Goal: Task Accomplishment & Management: Complete application form

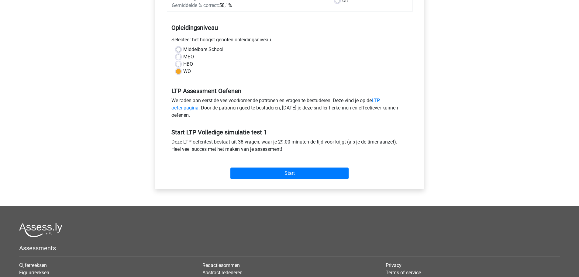
scroll to position [152, 0]
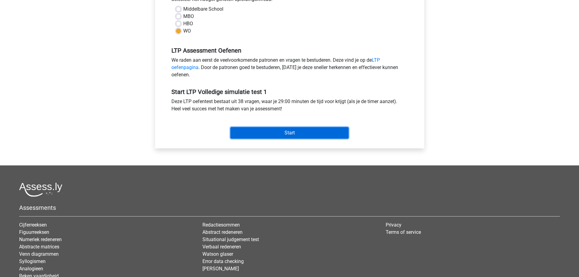
click at [299, 137] on input "Start" at bounding box center [289, 133] width 118 height 12
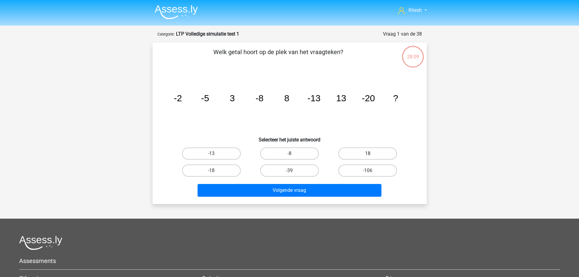
click at [351, 149] on label "18" at bounding box center [367, 153] width 59 height 12
click at [367, 153] on input "18" at bounding box center [369, 155] width 4 height 4
radio input "true"
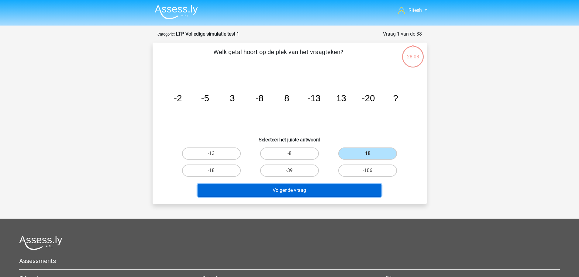
click at [315, 191] on button "Volgende vraag" at bounding box center [289, 190] width 184 height 13
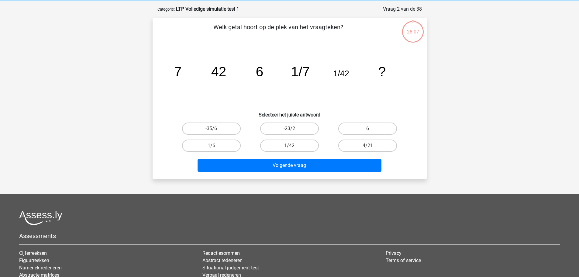
scroll to position [30, 0]
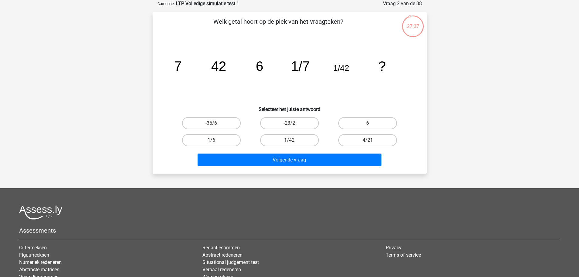
click at [237, 136] on label "1/6" at bounding box center [211, 140] width 59 height 12
click at [215, 140] on input "1/6" at bounding box center [213, 142] width 4 height 4
radio input "true"
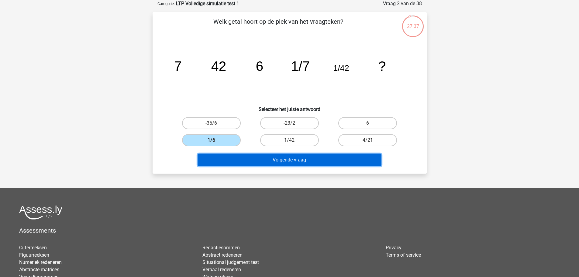
click at [275, 158] on button "Volgende vraag" at bounding box center [289, 159] width 184 height 13
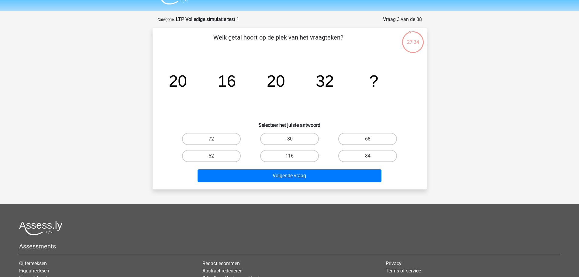
scroll to position [0, 0]
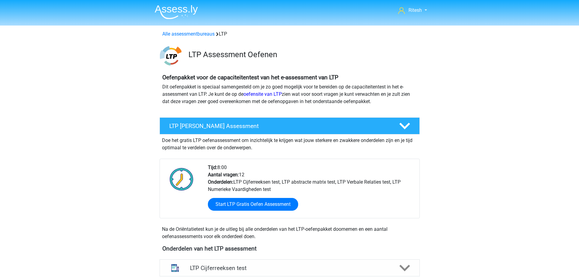
scroll to position [361, 0]
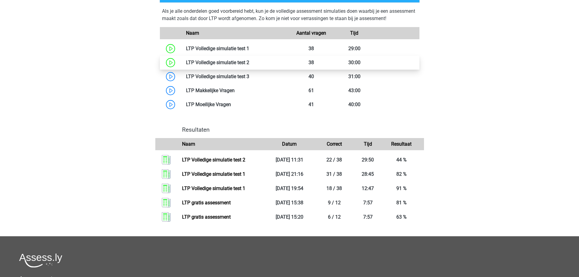
click at [249, 60] on link at bounding box center [249, 63] width 0 height 6
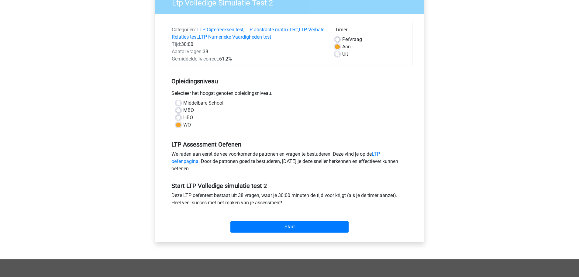
scroll to position [121, 0]
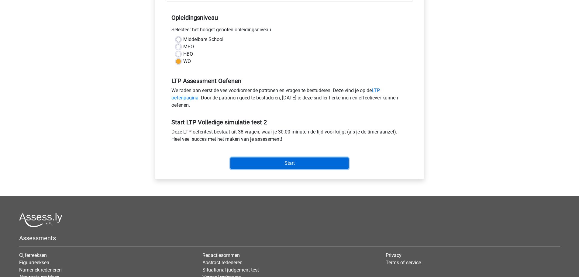
click at [290, 164] on input "Start" at bounding box center [289, 163] width 118 height 12
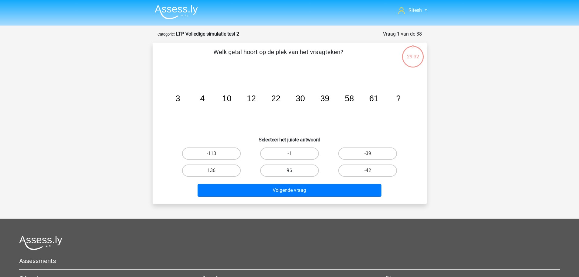
click at [301, 169] on label "96" at bounding box center [289, 170] width 59 height 12
click at [293, 170] on input "96" at bounding box center [291, 172] width 4 height 4
radio input "true"
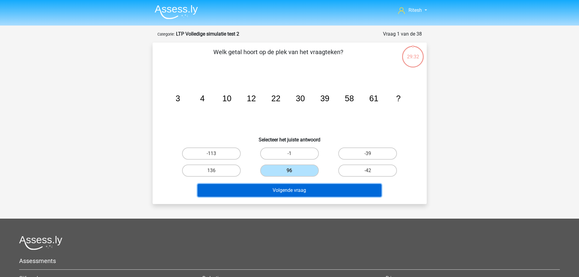
click at [305, 189] on button "Volgende vraag" at bounding box center [289, 190] width 184 height 13
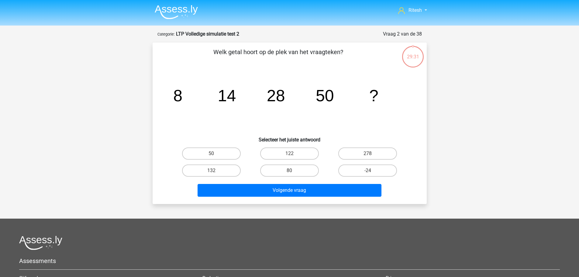
scroll to position [30, 0]
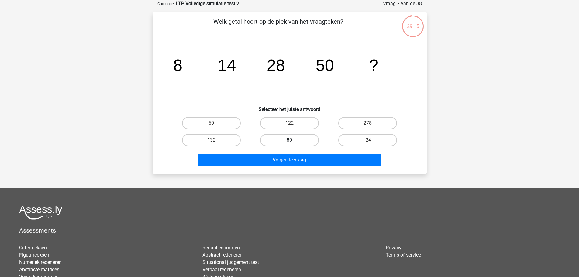
click at [272, 142] on label "80" at bounding box center [289, 140] width 59 height 12
click at [289, 142] on input "80" at bounding box center [291, 142] width 4 height 4
radio input "true"
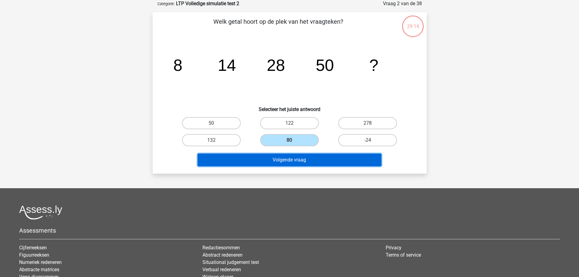
click at [281, 156] on button "Volgende vraag" at bounding box center [289, 159] width 184 height 13
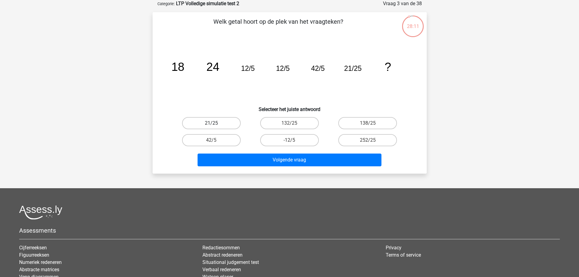
click at [230, 126] on label "21/25" at bounding box center [211, 123] width 59 height 12
click at [215, 126] on input "21/25" at bounding box center [213, 125] width 4 height 4
radio input "true"
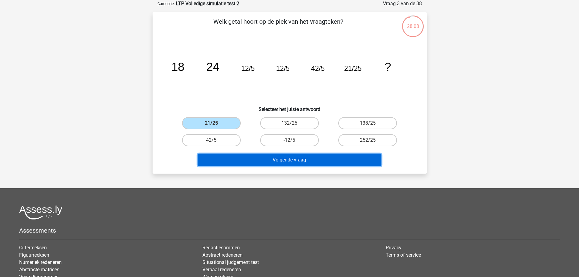
click at [266, 163] on button "Volgende vraag" at bounding box center [289, 159] width 184 height 13
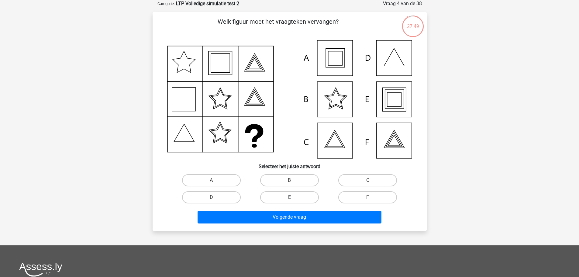
click at [299, 196] on label "E" at bounding box center [289, 197] width 59 height 12
click at [293, 197] on input "E" at bounding box center [291, 199] width 4 height 4
radio input "true"
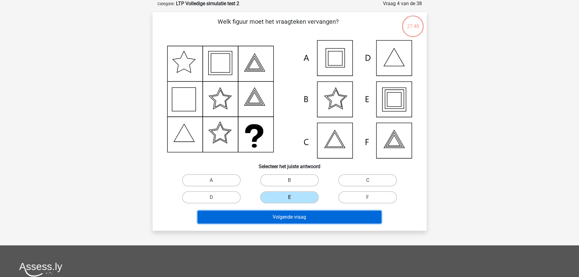
click at [297, 215] on button "Volgende vraag" at bounding box center [289, 216] width 184 height 13
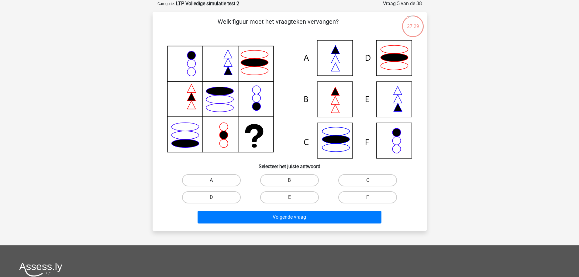
click at [215, 181] on label "A" at bounding box center [211, 180] width 59 height 12
click at [215, 181] on input "A" at bounding box center [213, 182] width 4 height 4
radio input "true"
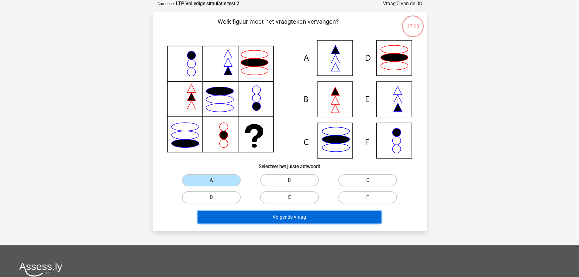
click at [278, 218] on button "Volgende vraag" at bounding box center [289, 216] width 184 height 13
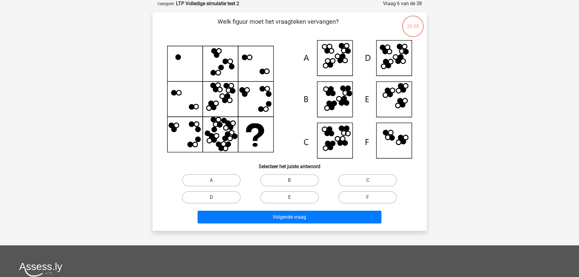
click at [216, 195] on label "D" at bounding box center [211, 197] width 59 height 12
click at [215, 197] on input "D" at bounding box center [213, 199] width 4 height 4
radio input "true"
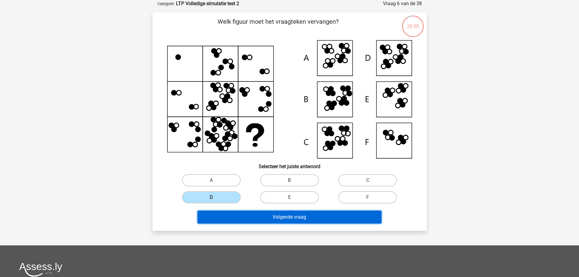
click at [293, 217] on button "Volgende vraag" at bounding box center [289, 216] width 184 height 13
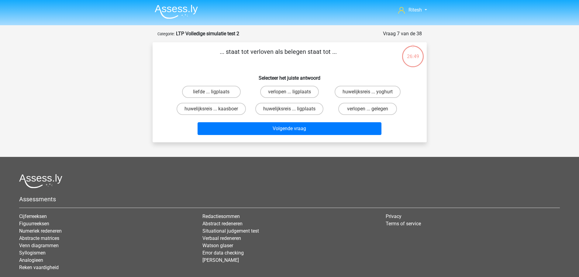
scroll to position [0, 0]
click at [367, 110] on input "verlopen ... gelegen" at bounding box center [369, 111] width 4 height 4
radio input "true"
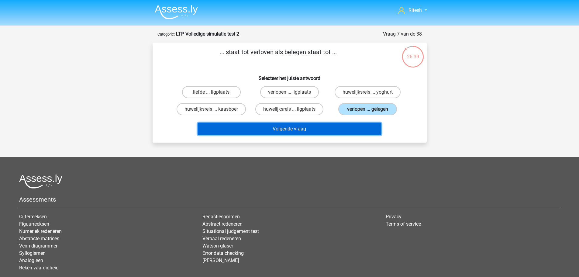
click at [287, 130] on button "Volgende vraag" at bounding box center [289, 128] width 184 height 13
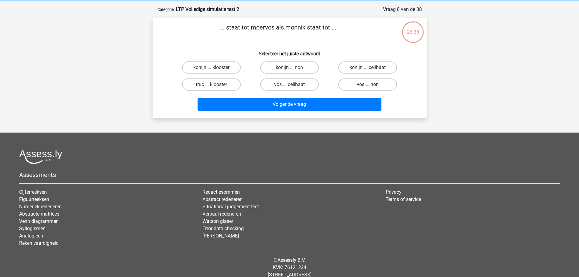
scroll to position [30, 0]
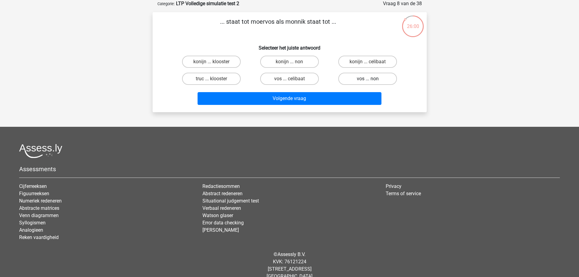
click at [363, 78] on label "vos ... non" at bounding box center [367, 79] width 59 height 12
click at [367, 79] on input "vos ... non" at bounding box center [369, 81] width 4 height 4
radio input "true"
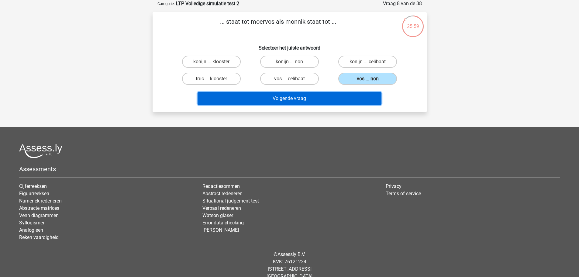
click at [310, 101] on button "Volgende vraag" at bounding box center [289, 98] width 184 height 13
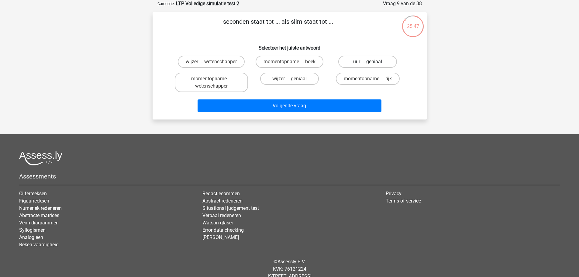
click at [369, 59] on label "uur ... geniaal" at bounding box center [367, 62] width 59 height 12
click at [369, 62] on input "uur ... geniaal" at bounding box center [369, 64] width 4 height 4
radio input "true"
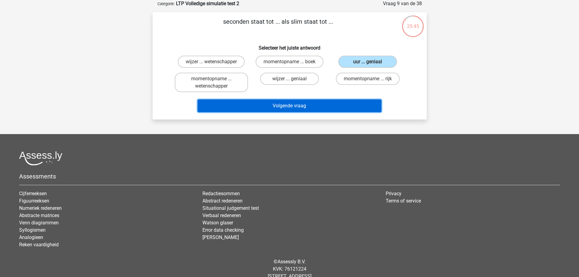
click at [285, 109] on button "Volgende vraag" at bounding box center [289, 105] width 184 height 13
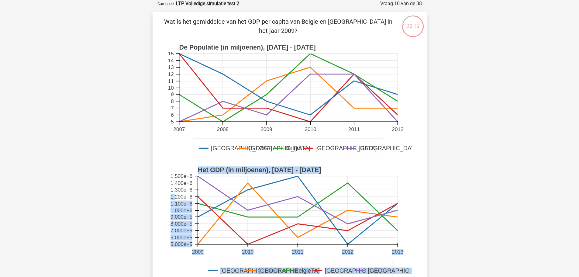
drag, startPoint x: 193, startPoint y: 196, endPoint x: 175, endPoint y: 196, distance: 17.9
click at [175, 196] on g "Duitsland Frankrijk Belgie Luxemburg Londen Het GDP (in miljoenen), 2009 - 2013…" at bounding box center [297, 224] width 261 height 122
click at [175, 196] on text "1.200e+6" at bounding box center [181, 196] width 22 height 6
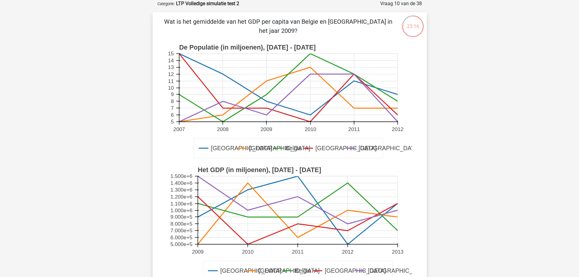
click at [169, 189] on rect at bounding box center [289, 224] width 245 height 122
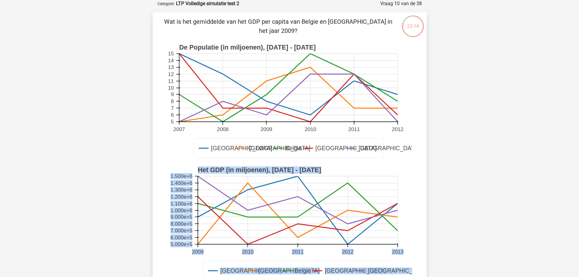
drag, startPoint x: 167, startPoint y: 193, endPoint x: 191, endPoint y: 177, distance: 28.2
click at [191, 177] on g "Duitsland Frankrijk Belgie Luxemburg Londen Het GDP (in miljoenen), 2009 - 2013…" at bounding box center [297, 224] width 261 height 122
copy g "Duitsland Frankrijk Belgie Luxemburg Londen Het GDP (in miljoenen), 2009 - 2013…"
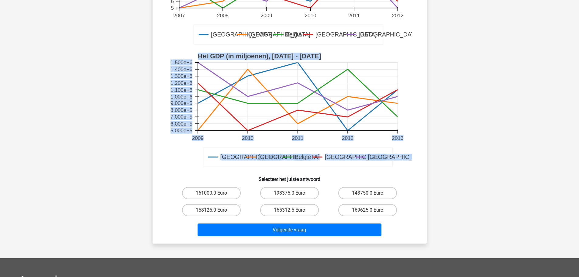
scroll to position [152, 0]
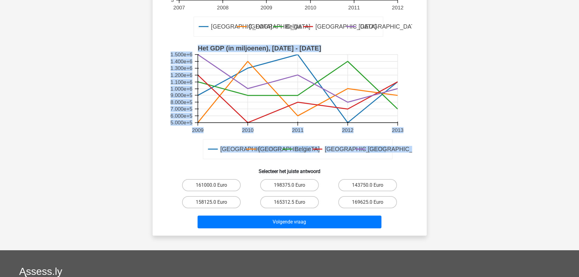
click at [141, 147] on div "Ritesh r.kamta91@gmail.com" at bounding box center [289, 129] width 579 height 562
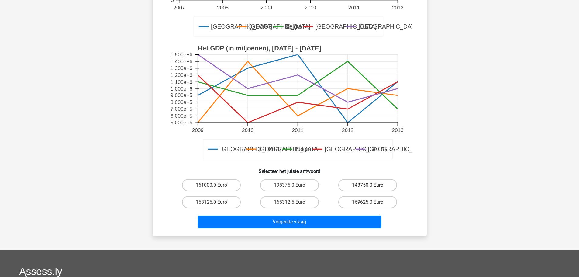
click at [362, 186] on label "143750.0 Euro" at bounding box center [367, 185] width 59 height 12
click at [367, 186] on input "143750.0 Euro" at bounding box center [369, 187] width 4 height 4
radio input "true"
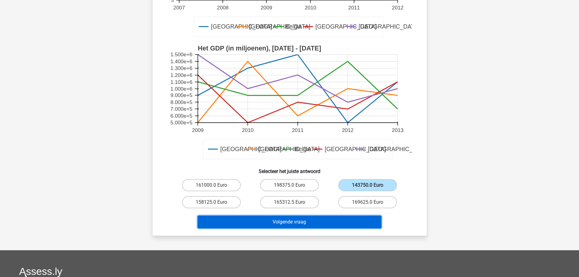
click at [317, 225] on button "Volgende vraag" at bounding box center [289, 221] width 184 height 13
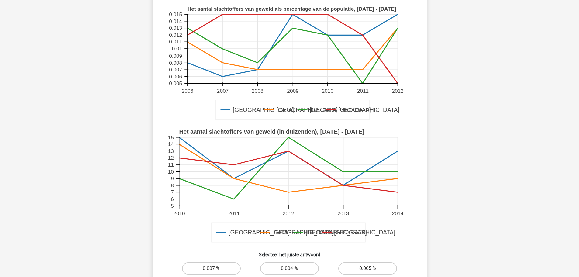
scroll to position [121, 0]
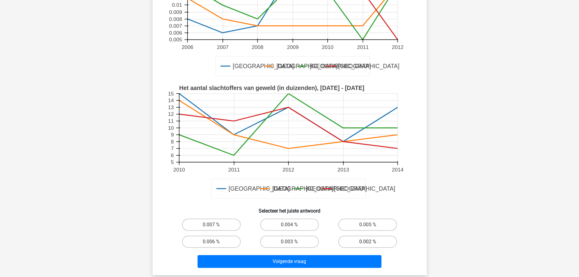
click at [372, 242] on label "0.002 %" at bounding box center [367, 241] width 59 height 12
click at [371, 242] on input "0.002 %" at bounding box center [369, 243] width 4 height 4
radio input "true"
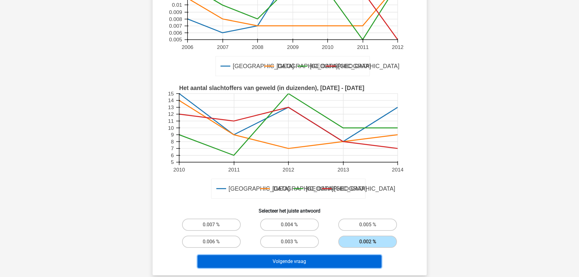
click at [322, 258] on button "Volgende vraag" at bounding box center [289, 261] width 184 height 13
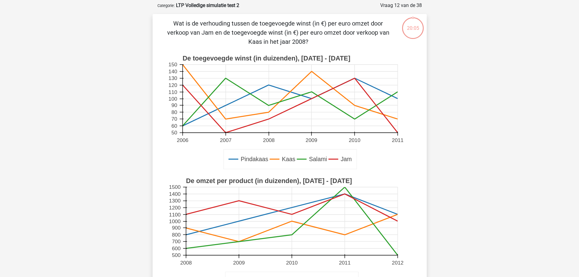
scroll to position [0, 0]
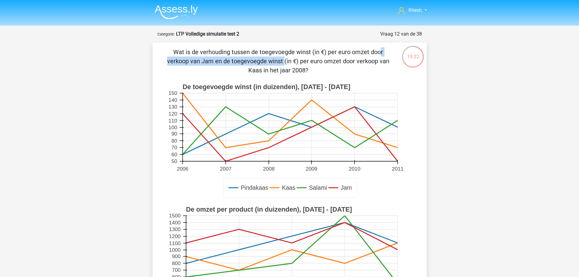
drag, startPoint x: 356, startPoint y: 52, endPoint x: 241, endPoint y: 47, distance: 115.5
click at [241, 47] on div "Wat is de verhouding tussen de toegevoegde winst (in €) per euro omzet door ver…" at bounding box center [289, 220] width 274 height 354
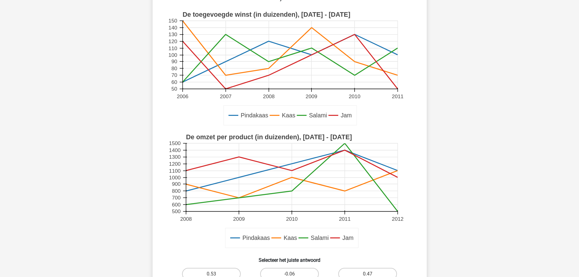
scroll to position [152, 0]
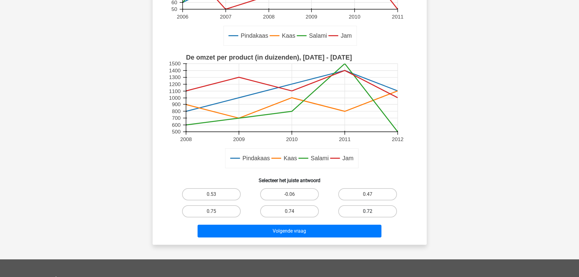
click at [377, 207] on label "0.72" at bounding box center [367, 211] width 59 height 12
click at [371, 211] on input "0.72" at bounding box center [369, 213] width 4 height 4
radio input "true"
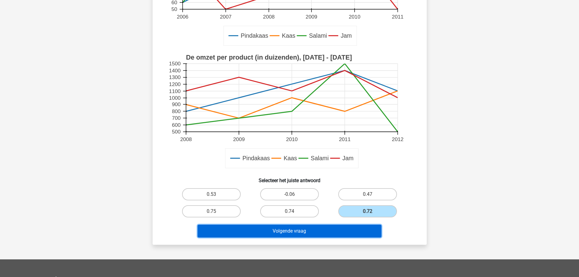
click at [354, 231] on button "Volgende vraag" at bounding box center [289, 230] width 184 height 13
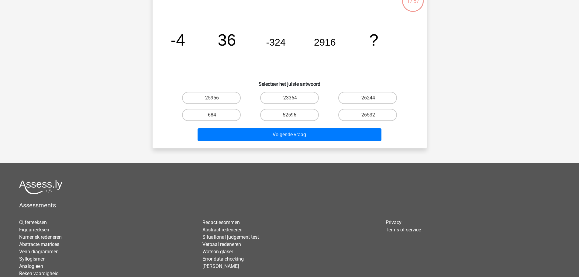
scroll to position [30, 0]
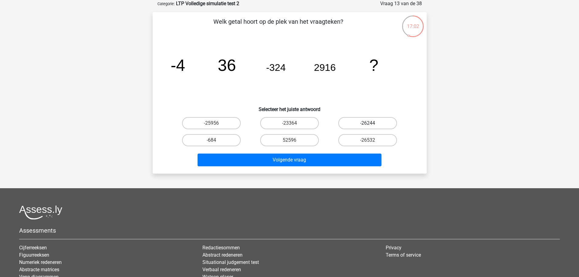
click at [387, 121] on label "-26244" at bounding box center [367, 123] width 59 height 12
click at [371, 123] on input "-26244" at bounding box center [369, 125] width 4 height 4
radio input "true"
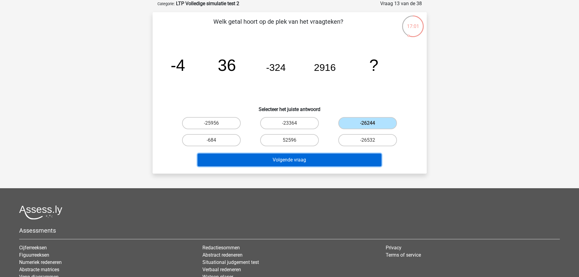
click at [291, 154] on button "Volgende vraag" at bounding box center [289, 159] width 184 height 13
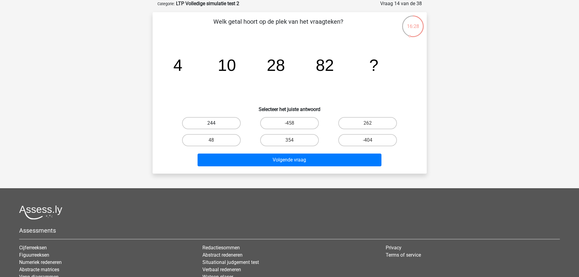
click at [217, 127] on label "244" at bounding box center [211, 123] width 59 height 12
click at [215, 127] on input "244" at bounding box center [213, 125] width 4 height 4
radio input "true"
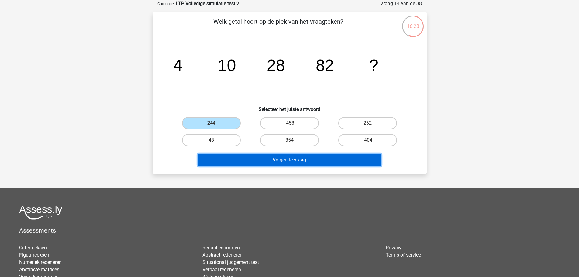
click at [265, 164] on button "Volgende vraag" at bounding box center [289, 159] width 184 height 13
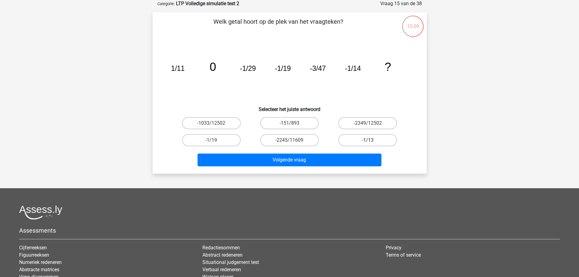
click at [353, 135] on label "-1/13" at bounding box center [367, 140] width 59 height 12
click at [367, 140] on input "-1/13" at bounding box center [369, 142] width 4 height 4
radio input "true"
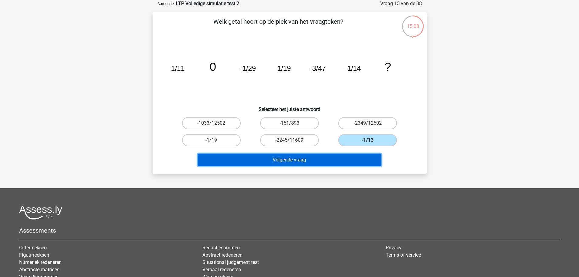
click at [331, 161] on button "Volgende vraag" at bounding box center [289, 159] width 184 height 13
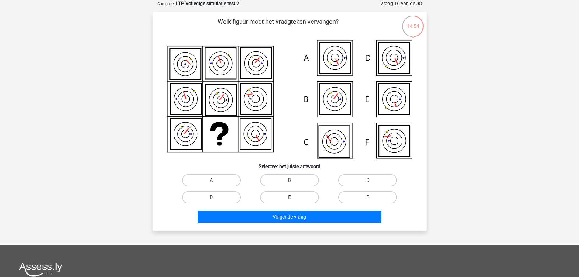
click at [182, 100] on icon at bounding box center [185, 98] width 31 height 31
click at [184, 99] on icon at bounding box center [185, 98] width 31 height 31
click at [190, 99] on icon at bounding box center [185, 98] width 31 height 31
click at [230, 99] on icon at bounding box center [220, 99] width 31 height 31
drag, startPoint x: 211, startPoint y: 99, endPoint x: 216, endPoint y: 99, distance: 5.2
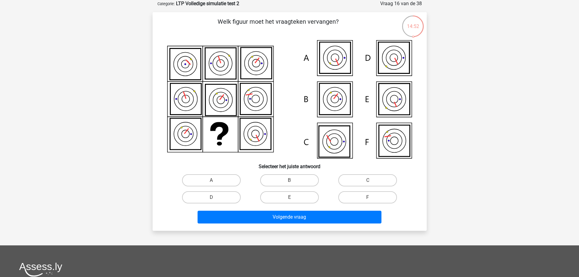
click at [211, 99] on icon at bounding box center [220, 99] width 31 height 31
click at [216, 99] on icon at bounding box center [220, 99] width 31 height 31
click at [196, 135] on icon at bounding box center [185, 133] width 31 height 31
drag, startPoint x: 176, startPoint y: 134, endPoint x: 181, endPoint y: 134, distance: 5.2
click at [176, 134] on icon at bounding box center [185, 133] width 31 height 31
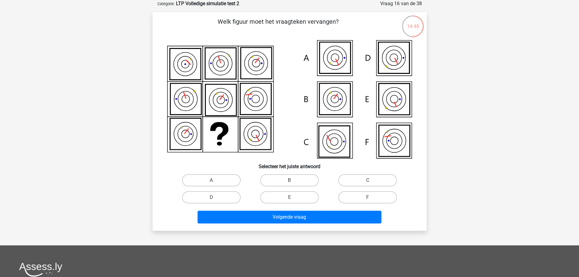
click at [181, 134] on icon at bounding box center [185, 133] width 31 height 31
click at [362, 195] on label "F" at bounding box center [367, 197] width 59 height 12
click at [367, 197] on input "F" at bounding box center [369, 199] width 4 height 4
radio input "true"
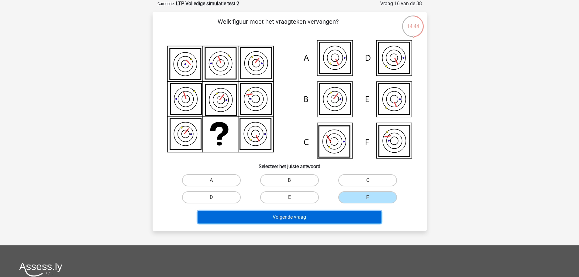
click at [348, 212] on button "Volgende vraag" at bounding box center [289, 216] width 184 height 13
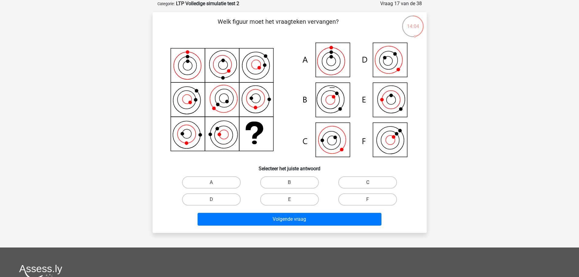
click at [371, 179] on label "C" at bounding box center [367, 182] width 59 height 12
click at [371, 182] on input "C" at bounding box center [369, 184] width 4 height 4
radio input "true"
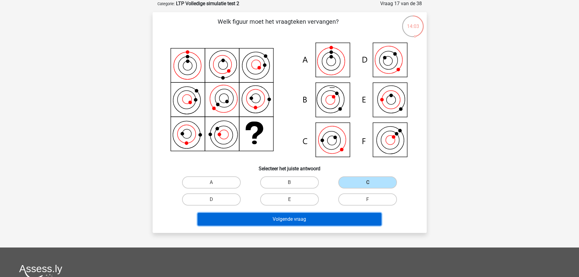
click at [310, 219] on button "Volgende vraag" at bounding box center [289, 219] width 184 height 13
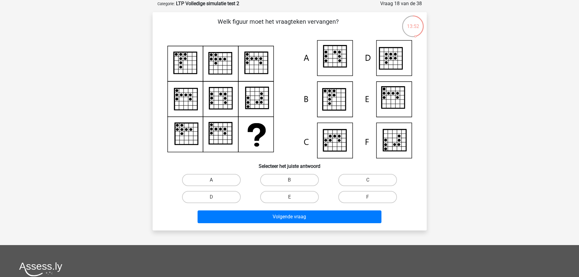
click at [224, 177] on label "A" at bounding box center [211, 180] width 59 height 12
click at [215, 180] on input "A" at bounding box center [213, 182] width 4 height 4
radio input "true"
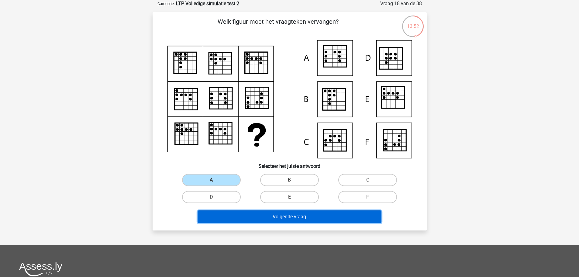
click at [255, 215] on button "Volgende vraag" at bounding box center [289, 216] width 184 height 13
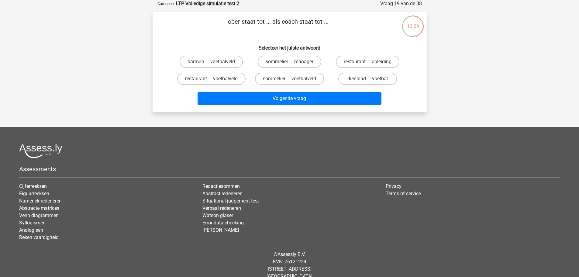
click at [212, 79] on input "restaurant ... voetbalveld" at bounding box center [213, 81] width 4 height 4
radio input "true"
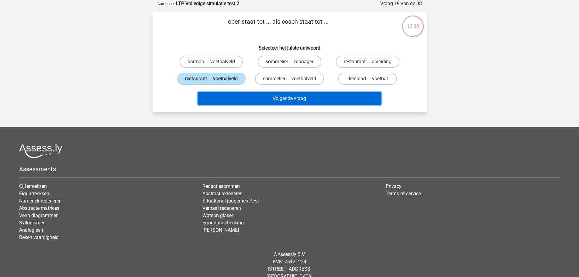
click at [229, 96] on button "Volgende vraag" at bounding box center [289, 98] width 184 height 13
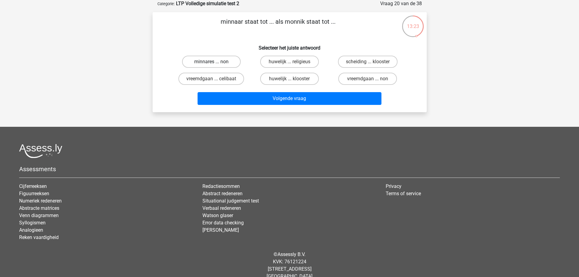
click at [217, 61] on label "minnares ... non" at bounding box center [211, 62] width 59 height 12
click at [215, 62] on input "minnares ... non" at bounding box center [213, 64] width 4 height 4
radio input "true"
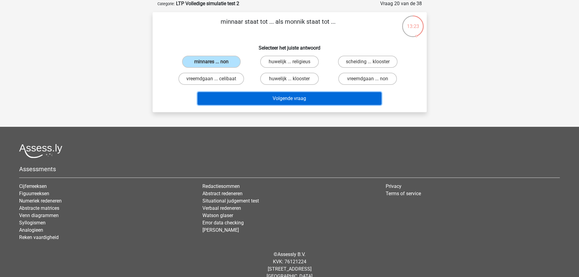
click at [269, 100] on button "Volgende vraag" at bounding box center [289, 98] width 184 height 13
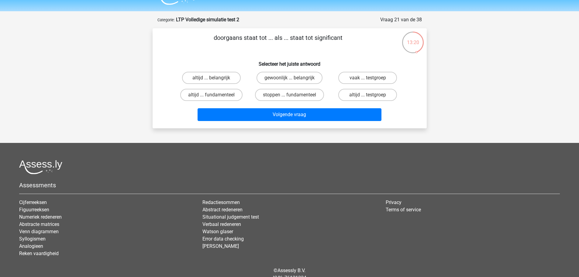
scroll to position [0, 0]
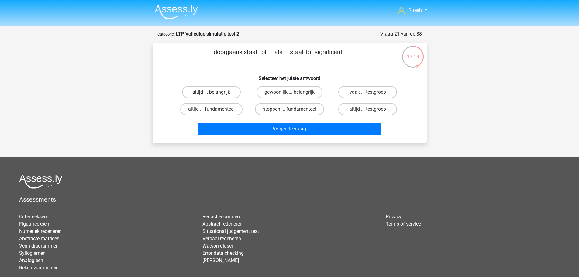
click at [227, 92] on label "altijd ... belangrijk" at bounding box center [211, 92] width 59 height 12
click at [215, 92] on input "altijd ... belangrijk" at bounding box center [213, 94] width 4 height 4
radio input "true"
click at [289, 92] on input "gewoonlijk ... belangrijk" at bounding box center [291, 94] width 4 height 4
radio input "true"
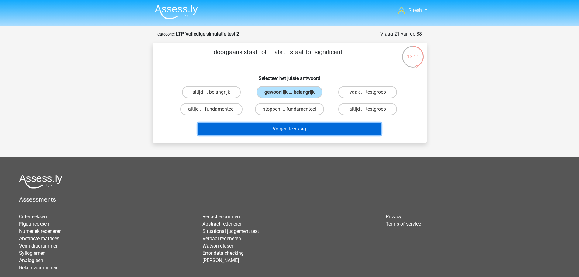
click at [289, 128] on button "Volgende vraag" at bounding box center [289, 128] width 184 height 13
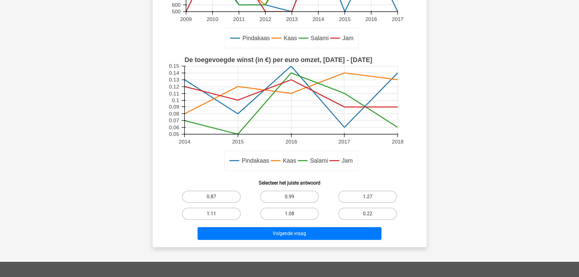
scroll to position [213, 0]
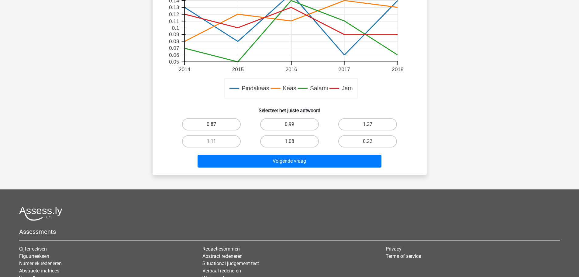
click at [209, 123] on label "0.87" at bounding box center [211, 124] width 59 height 12
click at [211, 124] on input "0.87" at bounding box center [213, 126] width 4 height 4
radio input "true"
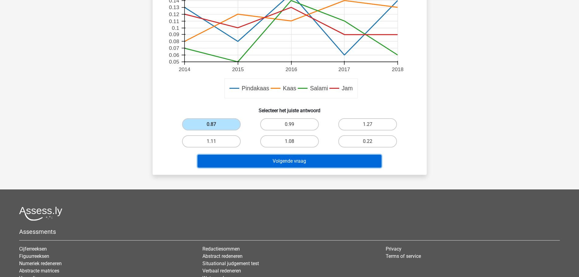
click at [268, 165] on button "Volgende vraag" at bounding box center [289, 161] width 184 height 13
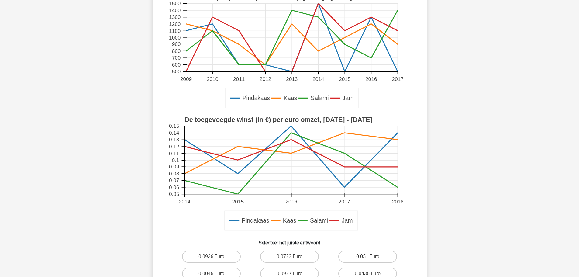
scroll to position [152, 0]
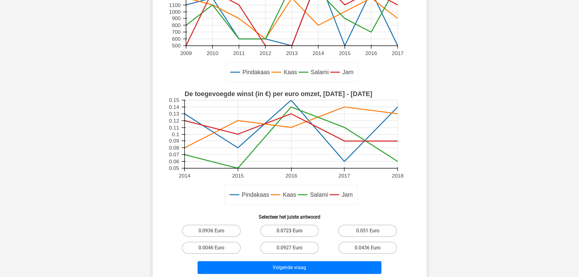
click at [302, 232] on label "0.0723 Euro" at bounding box center [289, 230] width 59 height 12
click at [293, 232] on input "0.0723 Euro" at bounding box center [291, 232] width 4 height 4
radio input "true"
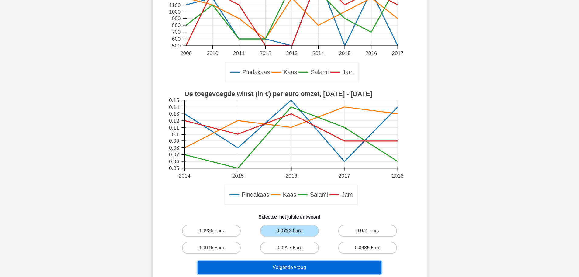
click at [316, 264] on button "Volgende vraag" at bounding box center [289, 267] width 184 height 13
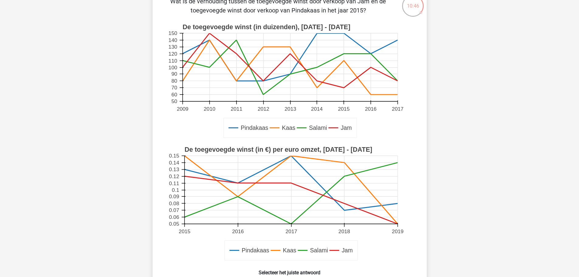
scroll to position [61, 0]
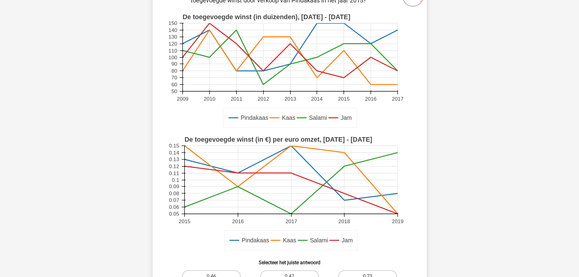
click at [344, 93] on rect at bounding box center [289, 71] width 245 height 122
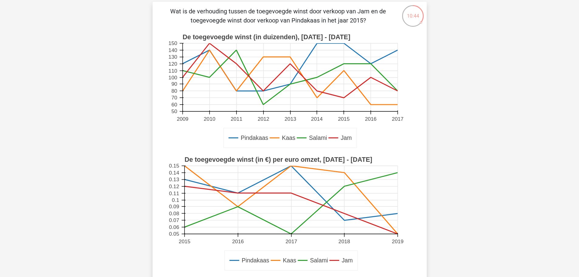
scroll to position [30, 0]
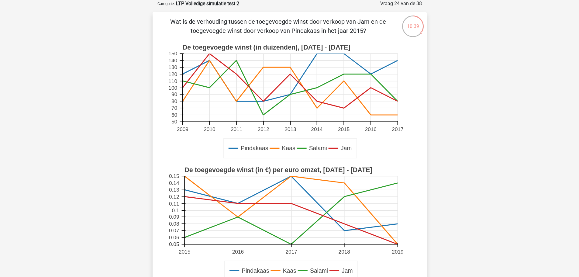
click at [344, 107] on rect at bounding box center [289, 88] width 215 height 68
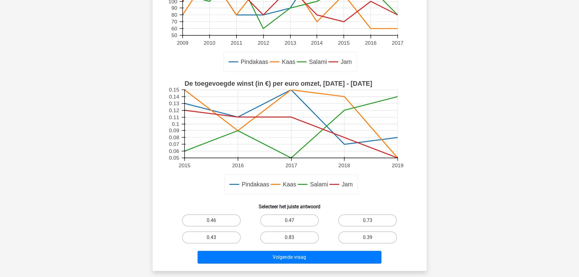
scroll to position [152, 0]
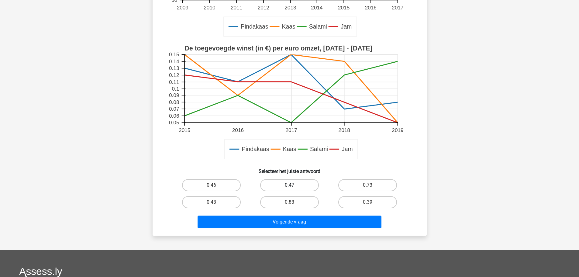
click at [280, 182] on label "0.47" at bounding box center [289, 185] width 59 height 12
click at [289, 185] on input "0.47" at bounding box center [291, 187] width 4 height 4
radio input "true"
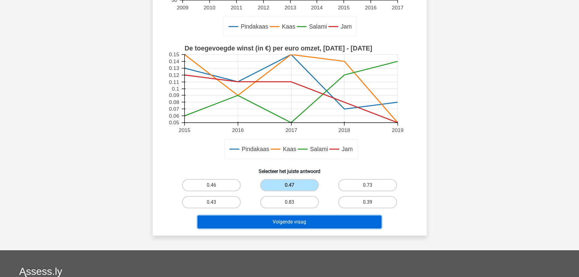
click at [308, 224] on button "Volgende vraag" at bounding box center [289, 221] width 184 height 13
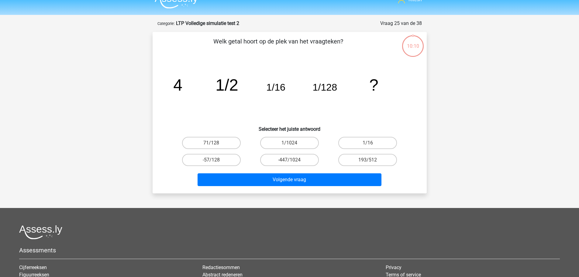
scroll to position [0, 0]
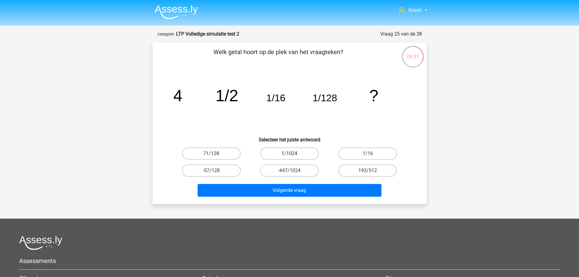
click at [295, 153] on label "1/1024" at bounding box center [289, 153] width 59 height 12
click at [293, 153] on input "1/1024" at bounding box center [291, 155] width 4 height 4
radio input "true"
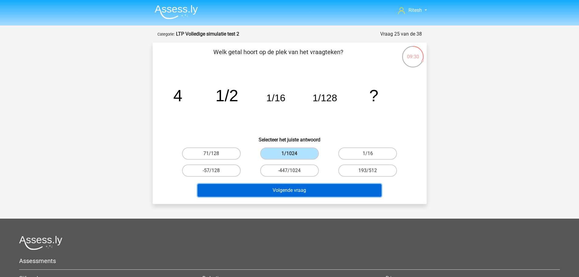
click at [295, 195] on button "Volgende vraag" at bounding box center [289, 190] width 184 height 13
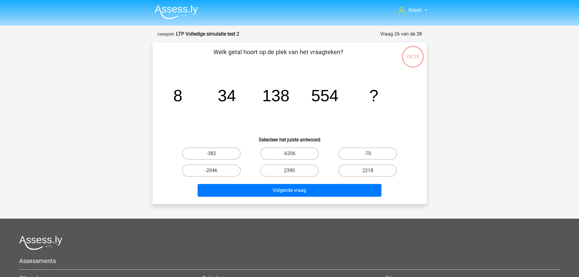
scroll to position [30, 0]
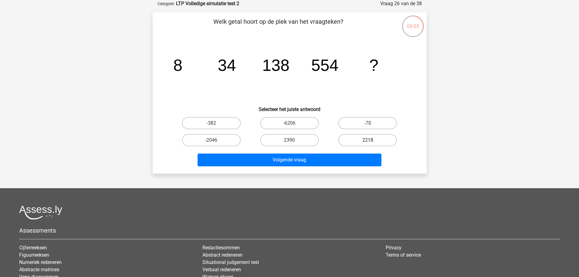
click at [382, 137] on label "2218" at bounding box center [367, 140] width 59 height 12
click at [371, 140] on input "2218" at bounding box center [369, 142] width 4 height 4
radio input "true"
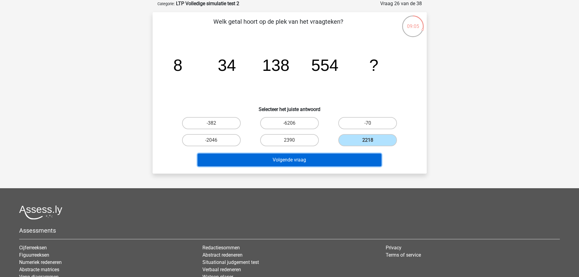
click at [350, 159] on button "Volgende vraag" at bounding box center [289, 159] width 184 height 13
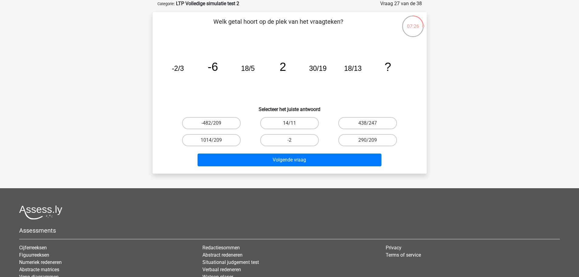
click at [312, 121] on label "14/11" at bounding box center [289, 123] width 59 height 12
click at [293, 123] on input "14/11" at bounding box center [291, 125] width 4 height 4
radio input "true"
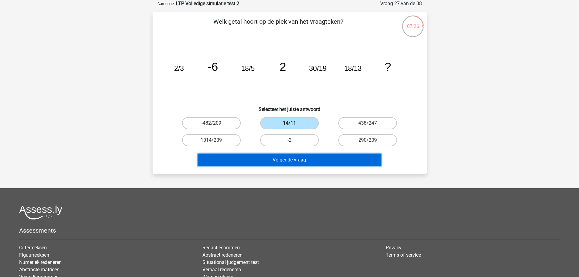
click at [314, 161] on button "Volgende vraag" at bounding box center [289, 159] width 184 height 13
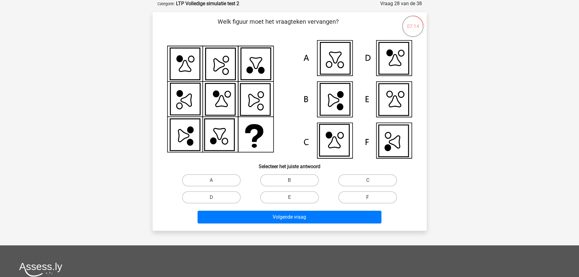
click at [374, 197] on label "F" at bounding box center [367, 197] width 59 height 12
click at [371, 197] on input "F" at bounding box center [369, 199] width 4 height 4
radio input "true"
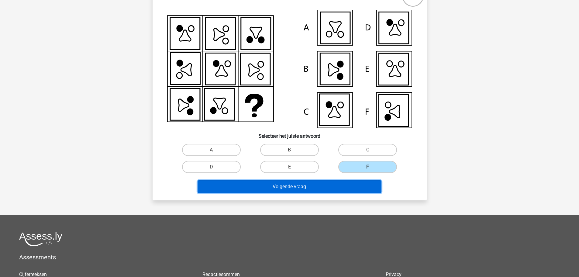
click at [291, 189] on button "Volgende vraag" at bounding box center [289, 186] width 184 height 13
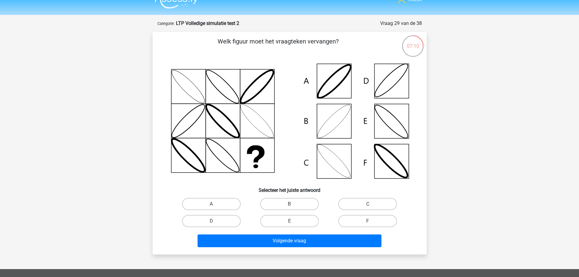
scroll to position [0, 0]
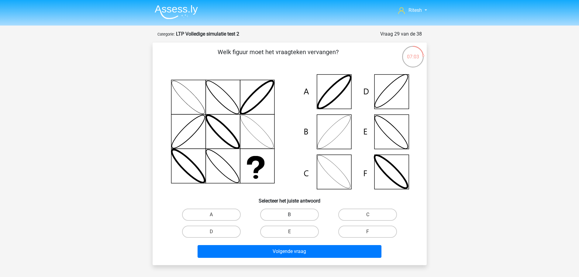
click at [286, 219] on label "B" at bounding box center [289, 214] width 59 height 12
click at [289, 218] on input "B" at bounding box center [291, 216] width 4 height 4
radio input "true"
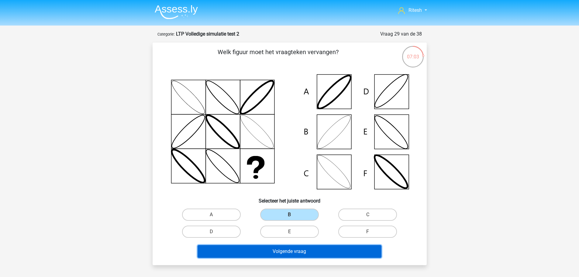
click at [295, 250] on button "Volgende vraag" at bounding box center [289, 251] width 184 height 13
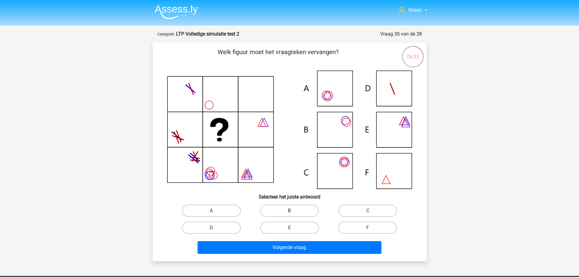
click at [302, 208] on label "B" at bounding box center [289, 210] width 59 height 12
click at [293, 210] on input "B" at bounding box center [291, 212] width 4 height 4
radio input "true"
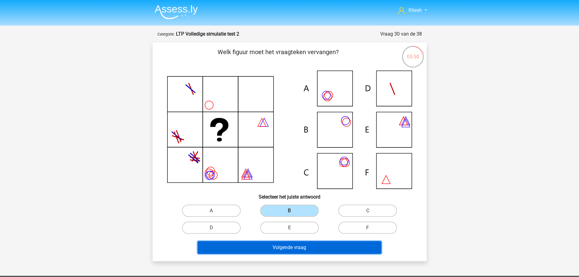
click at [299, 245] on button "Volgende vraag" at bounding box center [289, 247] width 184 height 13
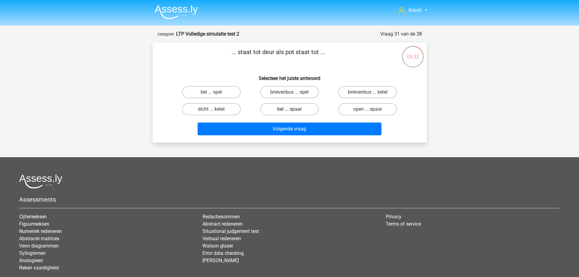
click at [298, 110] on label "bel ... spaar" at bounding box center [289, 109] width 59 height 12
click at [293, 110] on input "bel ... spaar" at bounding box center [291, 111] width 4 height 4
radio input "true"
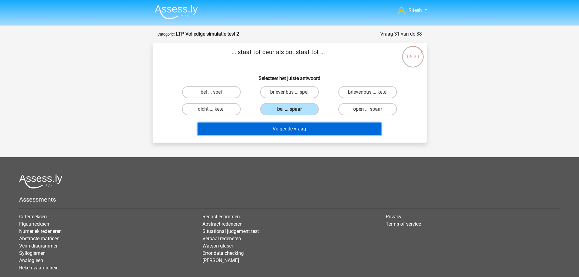
click at [286, 127] on button "Volgende vraag" at bounding box center [289, 128] width 184 height 13
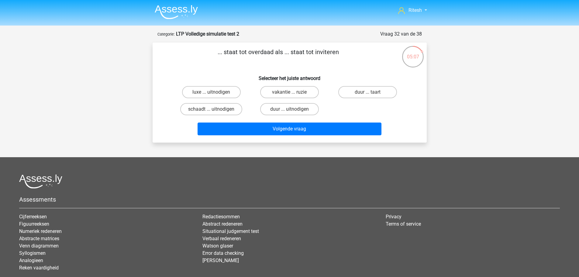
drag, startPoint x: 307, startPoint y: 108, endPoint x: 320, endPoint y: 107, distance: 13.4
click at [307, 108] on label "duur ... uitnodigen" at bounding box center [289, 109] width 59 height 12
click at [293, 109] on input "duur ... uitnodigen" at bounding box center [291, 111] width 4 height 4
radio input "true"
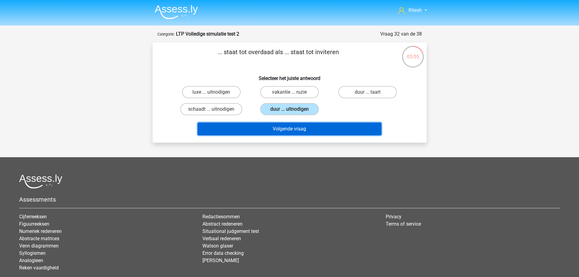
click at [278, 127] on button "Volgende vraag" at bounding box center [289, 128] width 184 height 13
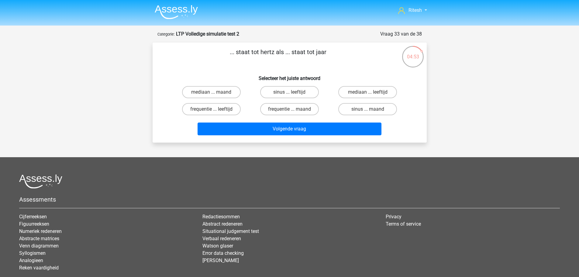
click at [285, 116] on div "frequentie ... maand" at bounding box center [289, 109] width 78 height 17
click at [289, 111] on label "frequentie ... maand" at bounding box center [289, 109] width 59 height 12
click at [289, 111] on input "frequentie ... maand" at bounding box center [291, 111] width 4 height 4
radio input "true"
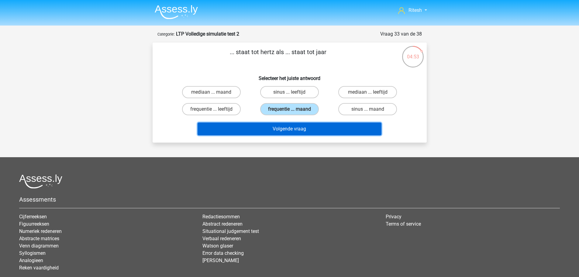
click at [291, 130] on button "Volgende vraag" at bounding box center [289, 128] width 184 height 13
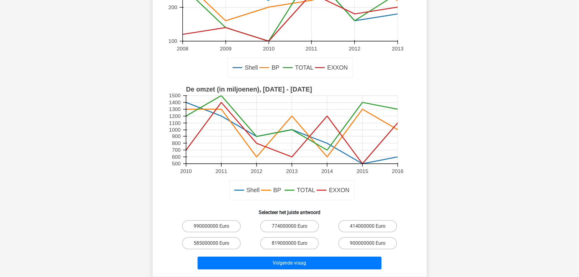
scroll to position [121, 0]
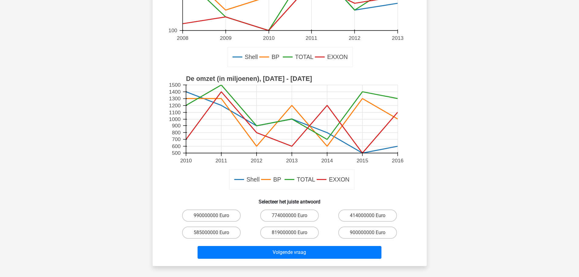
click at [365, 224] on div "900000000 Euro" at bounding box center [367, 232] width 78 height 17
click at [366, 230] on label "900000000 Euro" at bounding box center [367, 232] width 59 height 12
click at [367, 232] on input "900000000 Euro" at bounding box center [369, 234] width 4 height 4
radio input "true"
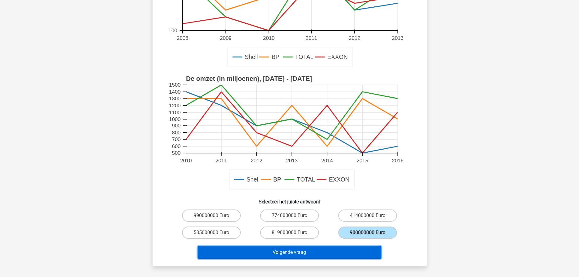
click at [297, 251] on button "Volgende vraag" at bounding box center [289, 252] width 184 height 13
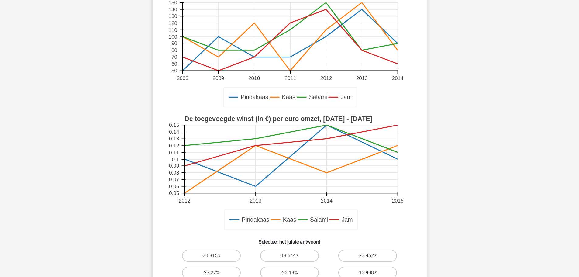
scroll to position [152, 0]
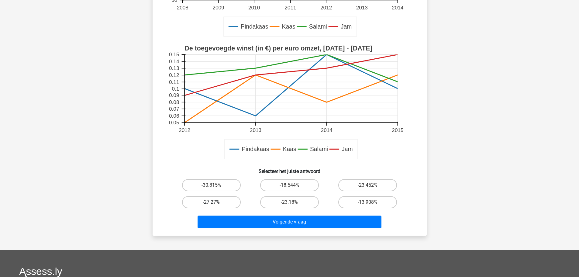
click at [227, 202] on label "-27.27%" at bounding box center [211, 202] width 59 height 12
click at [215, 202] on input "-27.27%" at bounding box center [213, 204] width 4 height 4
radio input "true"
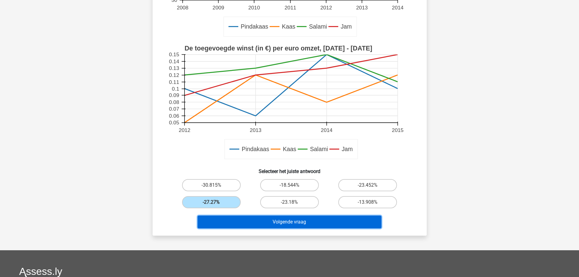
click at [251, 218] on button "Volgende vraag" at bounding box center [289, 221] width 184 height 13
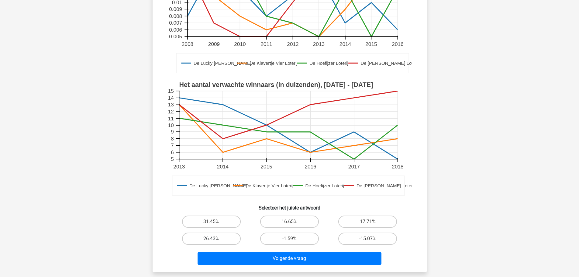
click at [205, 232] on label "26.43%" at bounding box center [211, 238] width 59 height 12
click at [211, 238] on input "26.43%" at bounding box center [213, 240] width 4 height 4
radio input "true"
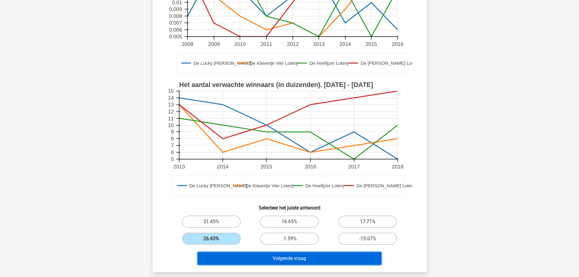
click at [275, 252] on button "Volgende vraag" at bounding box center [289, 258] width 184 height 13
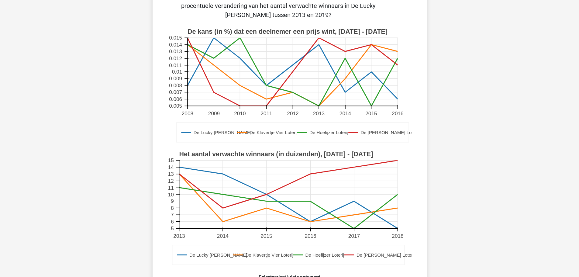
scroll to position [30, 0]
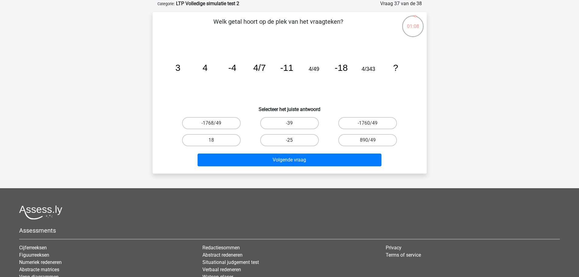
click at [306, 139] on label "-25" at bounding box center [289, 140] width 59 height 12
click at [293, 140] on input "-25" at bounding box center [291, 142] width 4 height 4
radio input "true"
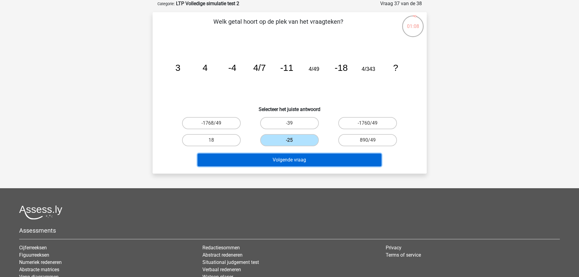
click at [301, 158] on button "Volgende vraag" at bounding box center [289, 159] width 184 height 13
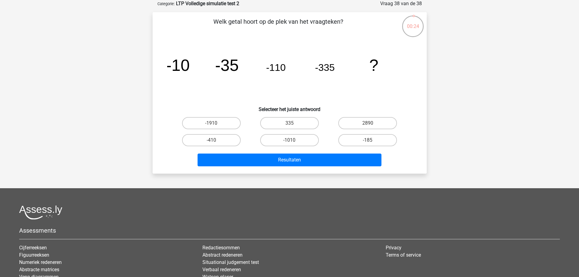
drag, startPoint x: 298, startPoint y: 137, endPoint x: 297, endPoint y: 146, distance: 9.1
click at [297, 137] on label "-1010" at bounding box center [289, 140] width 59 height 12
click at [293, 140] on input "-1010" at bounding box center [291, 142] width 4 height 4
radio input "true"
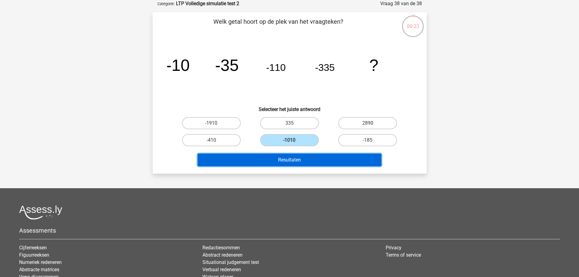
click at [296, 160] on button "Resultaten" at bounding box center [289, 159] width 184 height 13
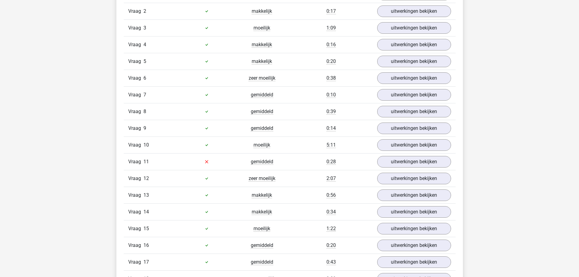
scroll to position [611, 0]
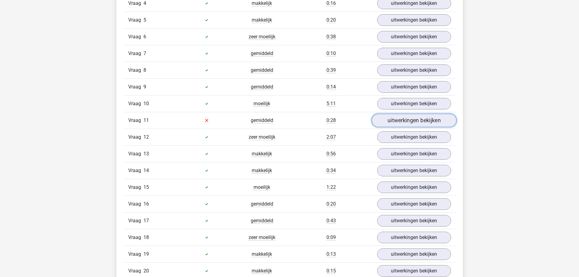
click at [382, 116] on link "uitwerkingen bekijken" at bounding box center [413, 120] width 85 height 13
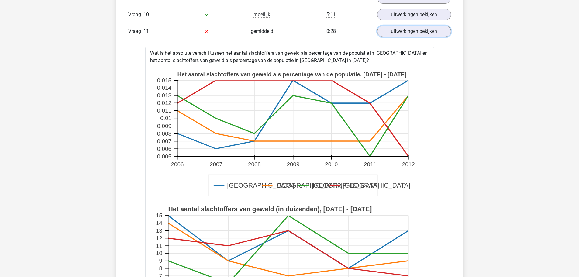
scroll to position [581, 0]
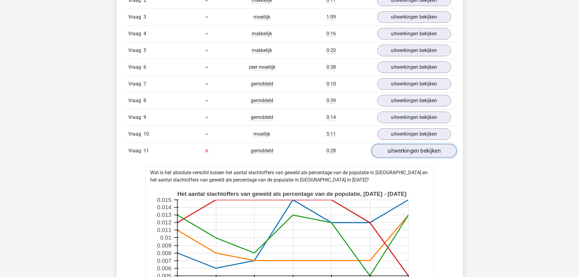
click at [407, 149] on link "uitwerkingen bekijken" at bounding box center [413, 150] width 85 height 13
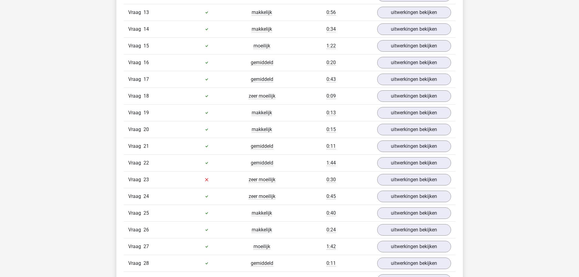
scroll to position [794, 0]
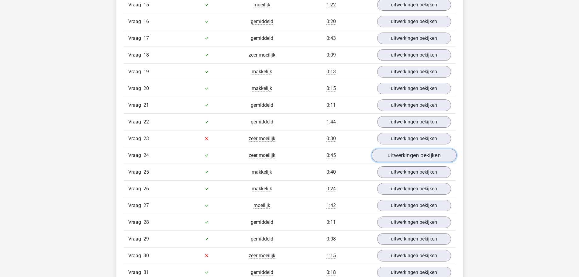
click at [408, 150] on link "uitwerkingen bekijken" at bounding box center [413, 155] width 85 height 13
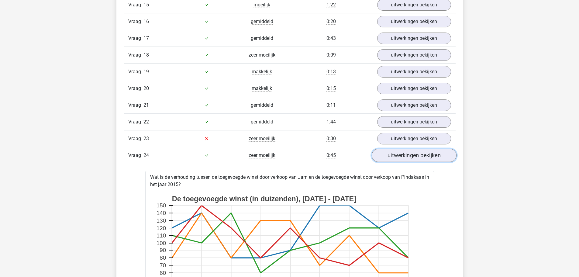
click at [409, 150] on link "uitwerkingen bekijken" at bounding box center [413, 155] width 85 height 13
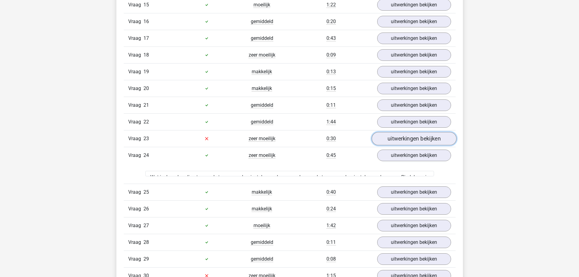
click at [408, 140] on link "uitwerkingen bekijken" at bounding box center [413, 138] width 85 height 13
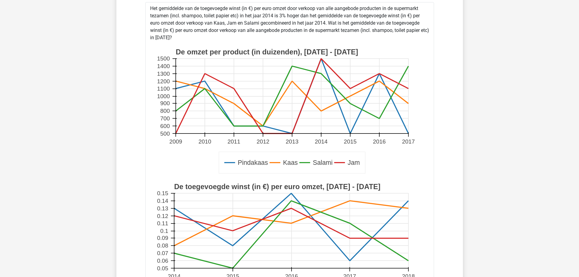
scroll to position [854, 0]
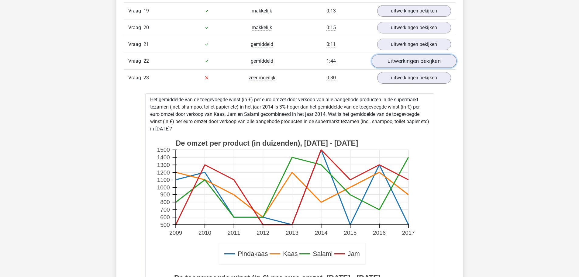
click at [423, 62] on link "uitwerkingen bekijken" at bounding box center [413, 60] width 85 height 13
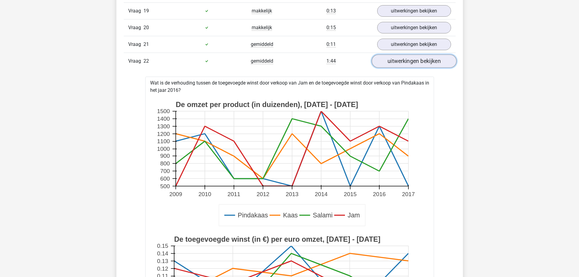
click at [430, 63] on link "uitwerkingen bekijken" at bounding box center [413, 60] width 85 height 13
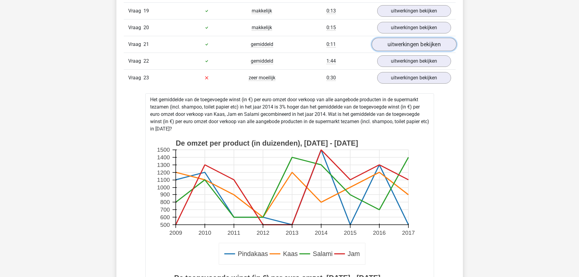
click at [417, 47] on link "uitwerkingen bekijken" at bounding box center [413, 44] width 85 height 13
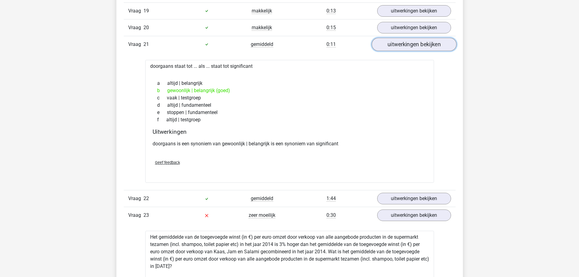
click at [417, 47] on link "uitwerkingen bekijken" at bounding box center [413, 44] width 85 height 13
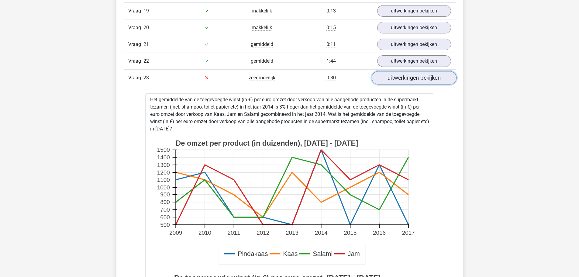
click at [413, 78] on link "uitwerkingen bekijken" at bounding box center [413, 77] width 85 height 13
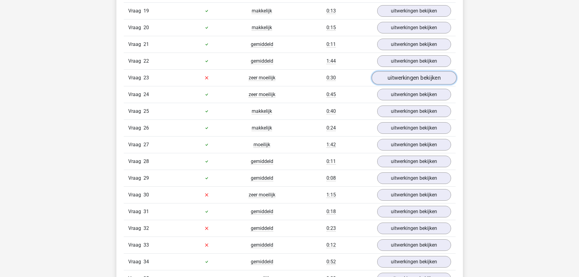
click at [414, 77] on link "uitwerkingen bekijken" at bounding box center [413, 77] width 85 height 13
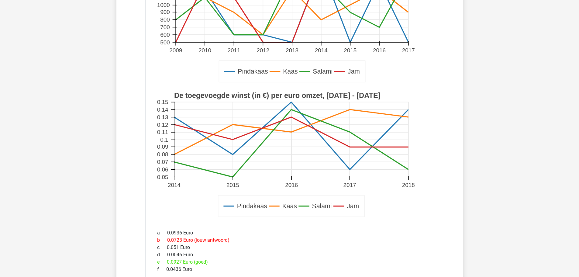
scroll to position [976, 0]
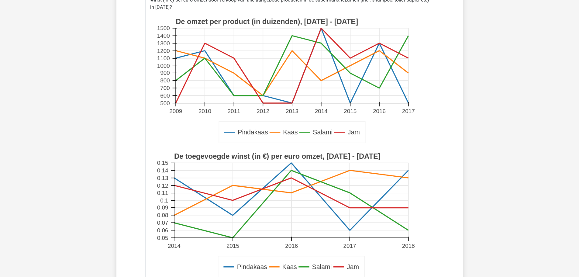
drag, startPoint x: 294, startPoint y: 275, endPoint x: 309, endPoint y: 271, distance: 15.4
click at [294, 275] on icon at bounding box center [291, 267] width 146 height 22
drag, startPoint x: 319, startPoint y: 270, endPoint x: 351, endPoint y: 270, distance: 32.5
click at [319, 270] on icon at bounding box center [291, 267] width 146 height 22
click at [351, 270] on icon at bounding box center [291, 267] width 146 height 22
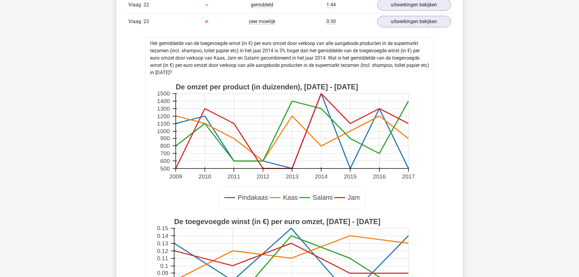
scroll to position [854, 0]
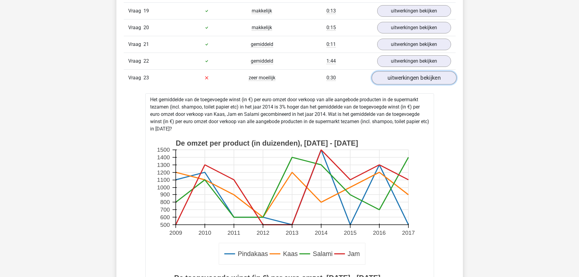
click at [398, 73] on link "uitwerkingen bekijken" at bounding box center [413, 77] width 85 height 13
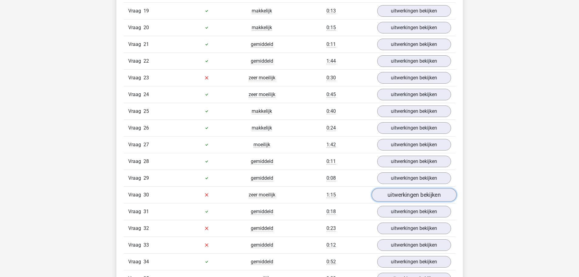
click at [418, 195] on link "uitwerkingen bekijken" at bounding box center [413, 194] width 85 height 13
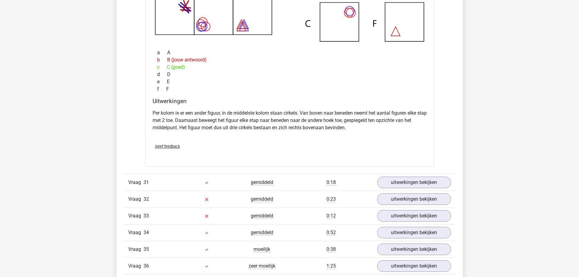
scroll to position [1219, 0]
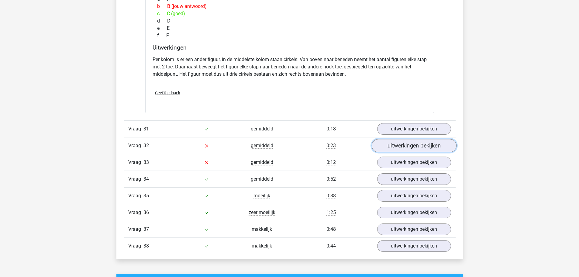
click at [421, 142] on link "uitwerkingen bekijken" at bounding box center [413, 145] width 85 height 13
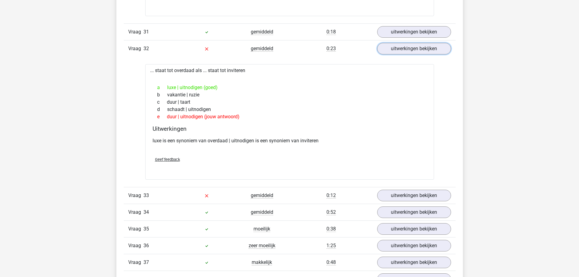
scroll to position [1371, 0]
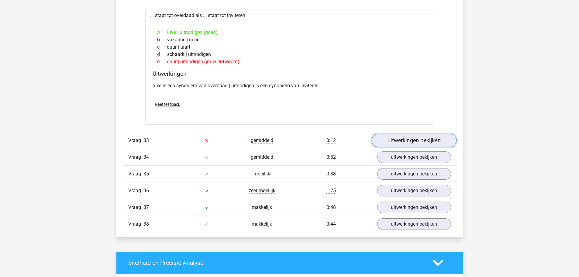
click at [387, 140] on link "uitwerkingen bekijken" at bounding box center [413, 140] width 85 height 13
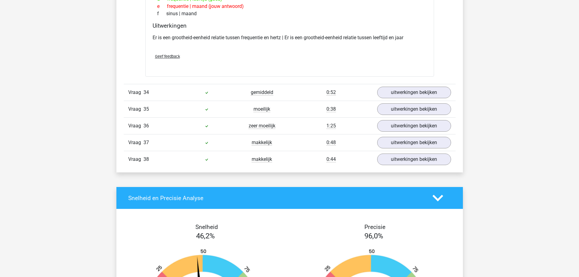
scroll to position [1583, 0]
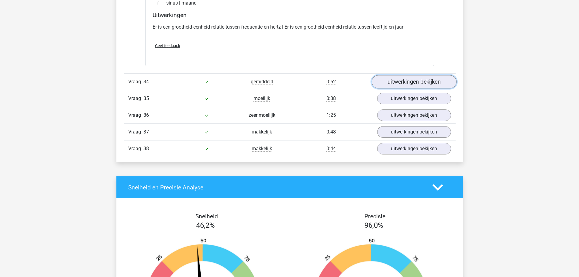
click at [401, 85] on link "uitwerkingen bekijken" at bounding box center [413, 81] width 85 height 13
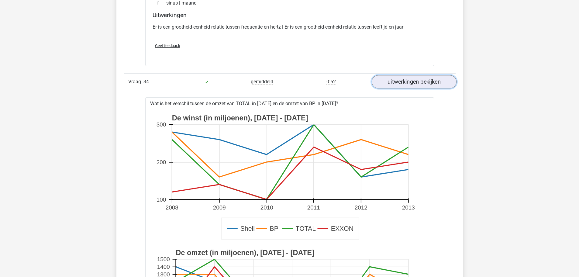
click at [401, 85] on link "uitwerkingen bekijken" at bounding box center [413, 81] width 85 height 13
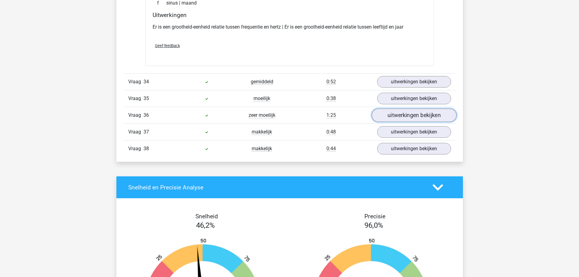
click at [385, 114] on link "uitwerkingen bekijken" at bounding box center [413, 115] width 85 height 13
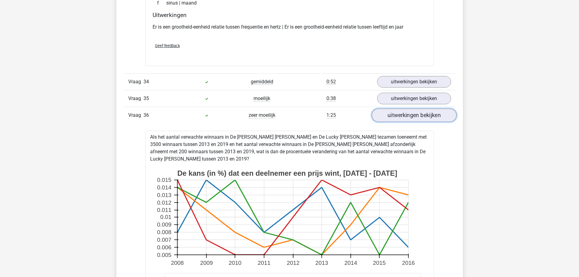
click at [385, 114] on link "uitwerkingen bekijken" at bounding box center [413, 115] width 85 height 13
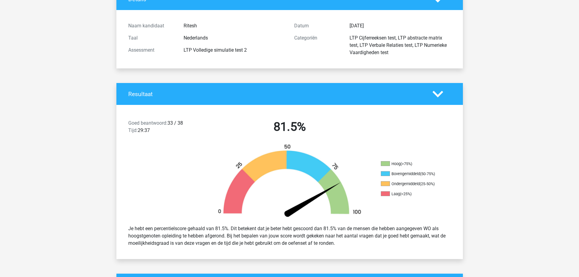
scroll to position [0, 0]
